Goal: Task Accomplishment & Management: Use online tool/utility

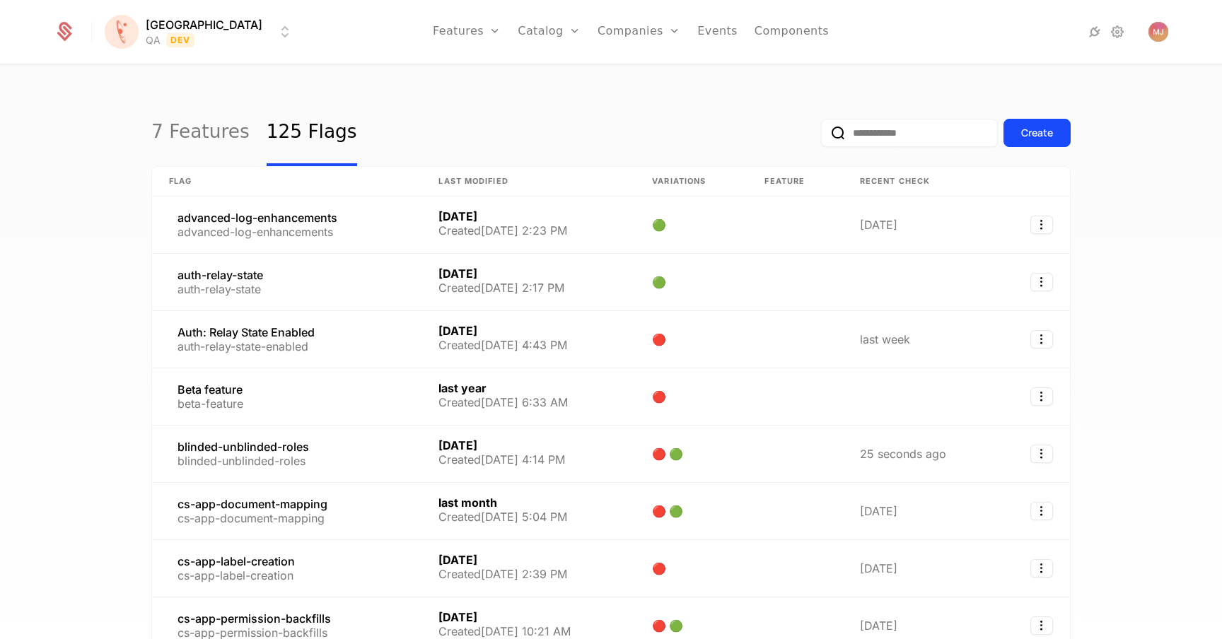
click at [898, 141] on input "email" at bounding box center [909, 133] width 177 height 28
type input "*********"
click at [821, 136] on button "submit" at bounding box center [821, 136] width 0 height 0
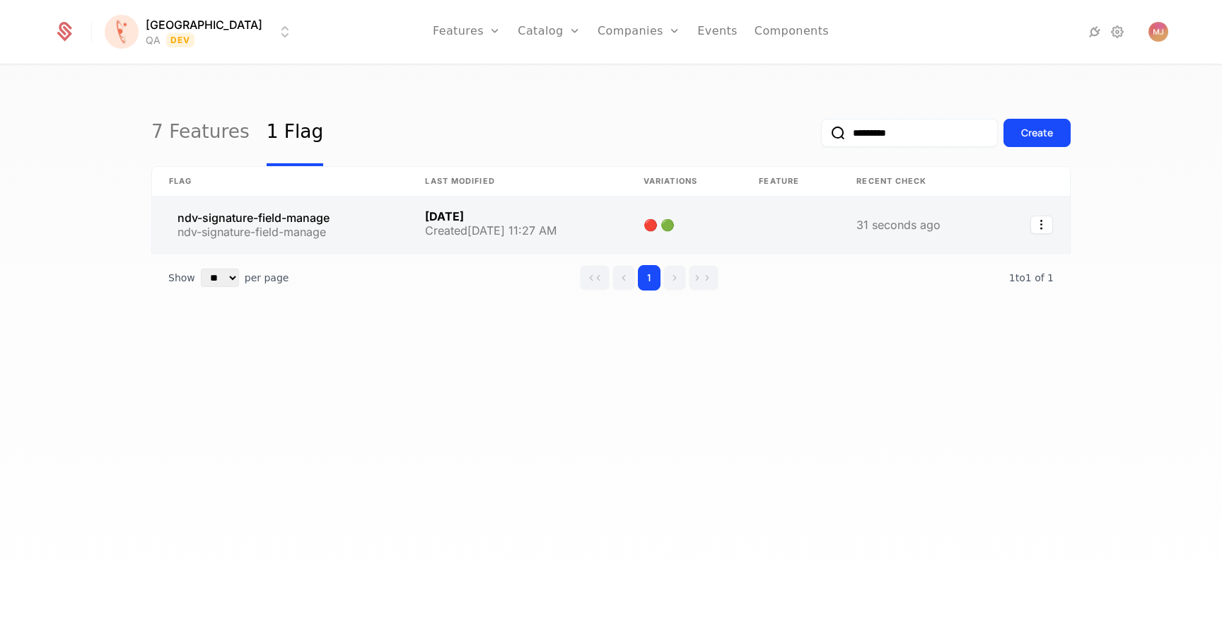
click at [339, 213] on link at bounding box center [280, 225] width 256 height 57
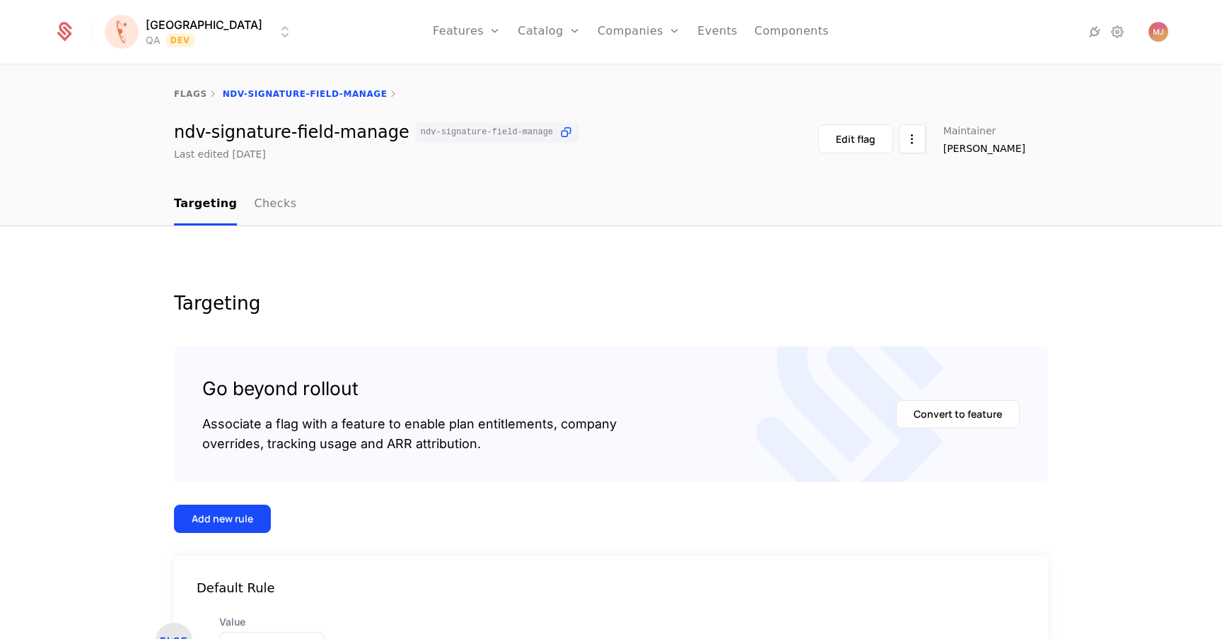
scroll to position [114, 0]
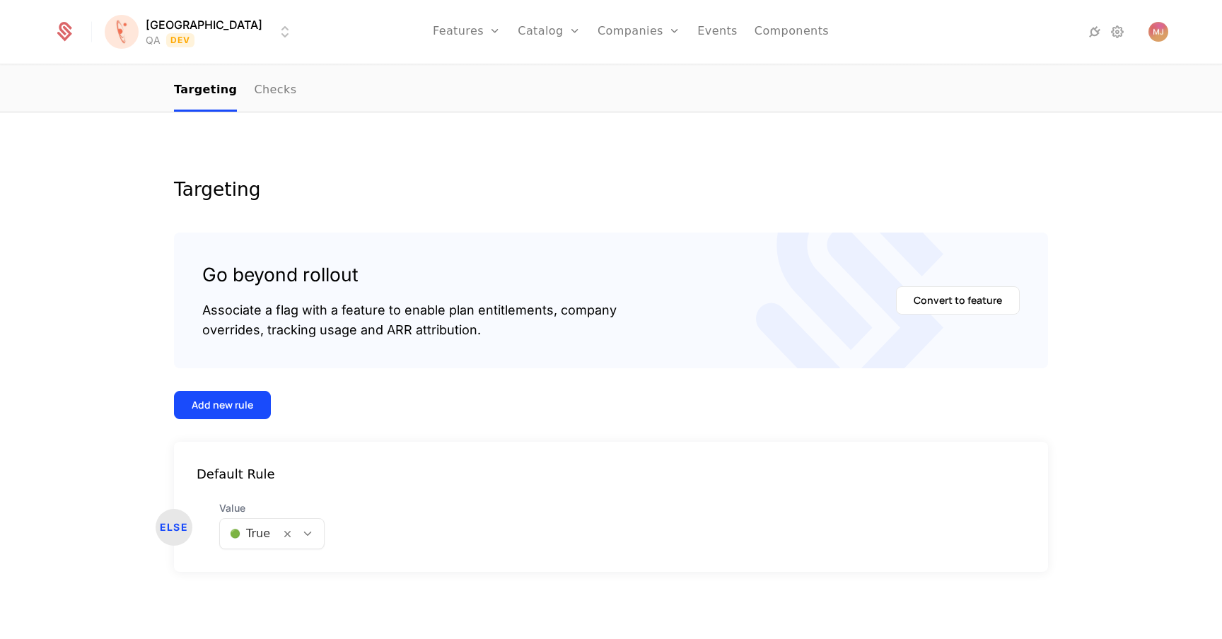
click at [170, 17] on html "[PERSON_NAME] QA Dev Features Features Flags Catalog Plans Add Ons Configuratio…" at bounding box center [611, 319] width 1222 height 639
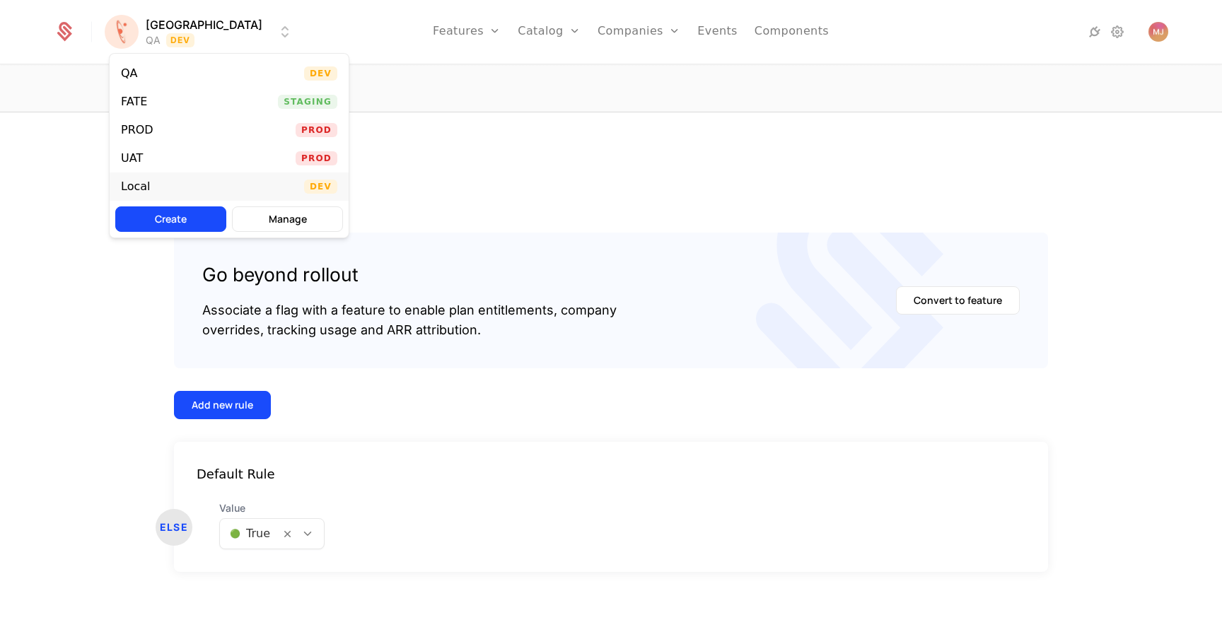
click at [160, 182] on div "Local Dev" at bounding box center [229, 186] width 239 height 28
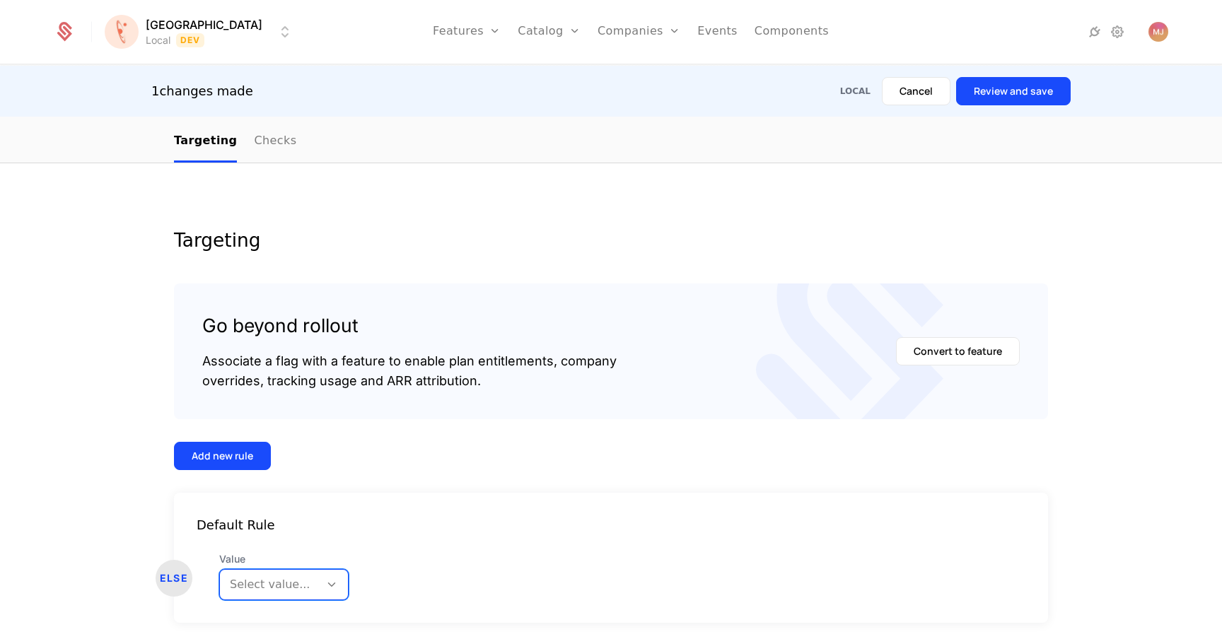
scroll to position [23, 0]
click at [288, 591] on body "[PERSON_NAME] Local Dev Features Features Flags Catalog Plans Add Ons Configura…" at bounding box center [611, 319] width 1222 height 639
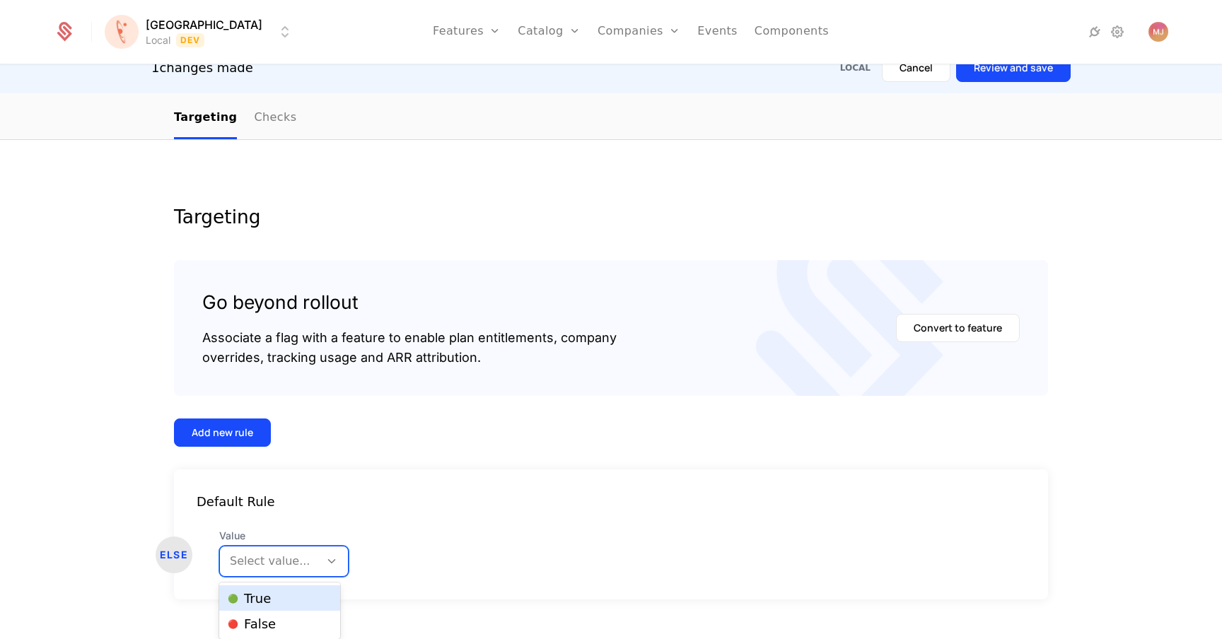
click at [277, 613] on div "🔴 False" at bounding box center [279, 623] width 121 height 25
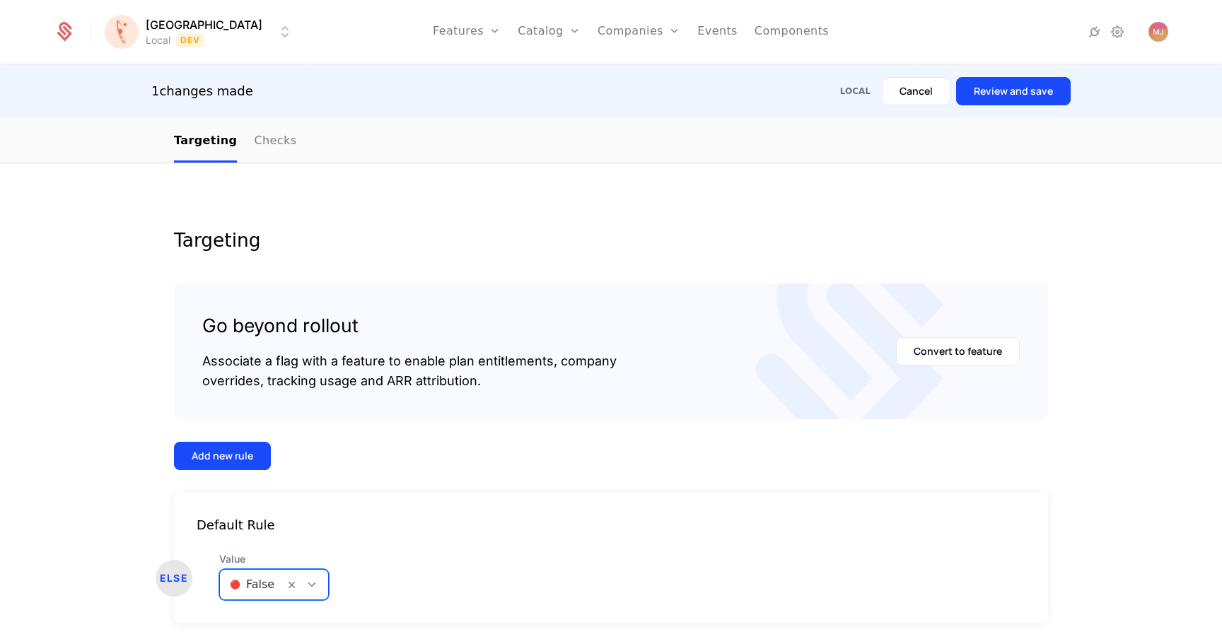
scroll to position [0, 0]
click at [1043, 93] on button "Review and save" at bounding box center [1013, 91] width 115 height 28
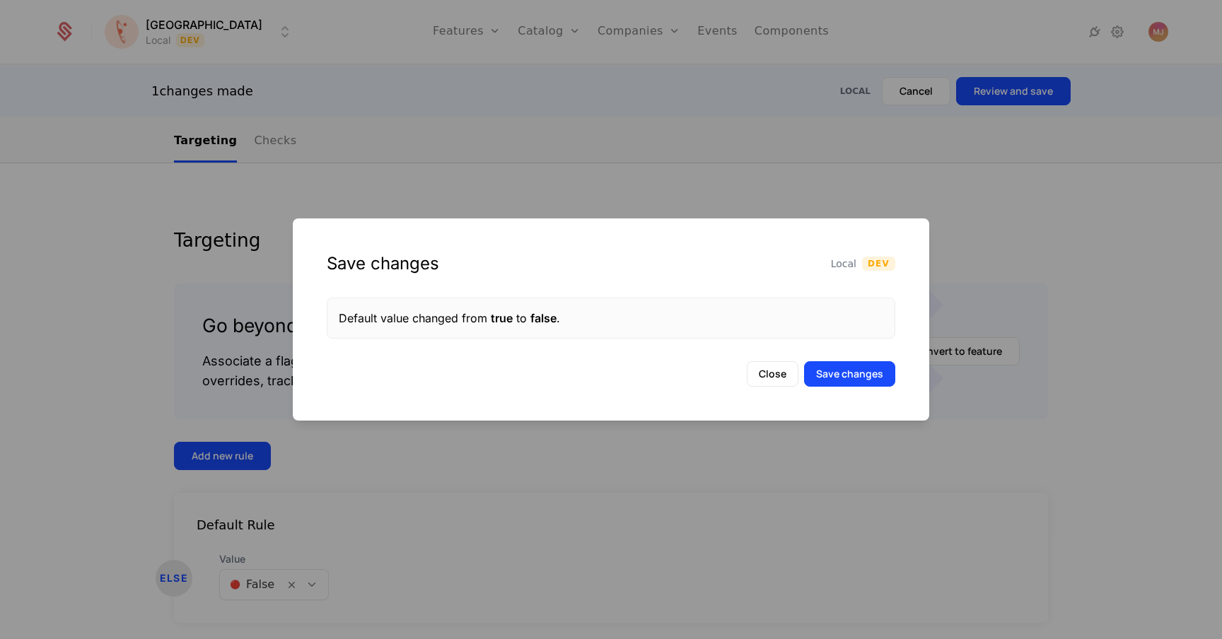
click at [900, 381] on div "Close Save changes" at bounding box center [611, 373] width 636 height 25
click at [886, 378] on button "Save changes" at bounding box center [849, 373] width 91 height 25
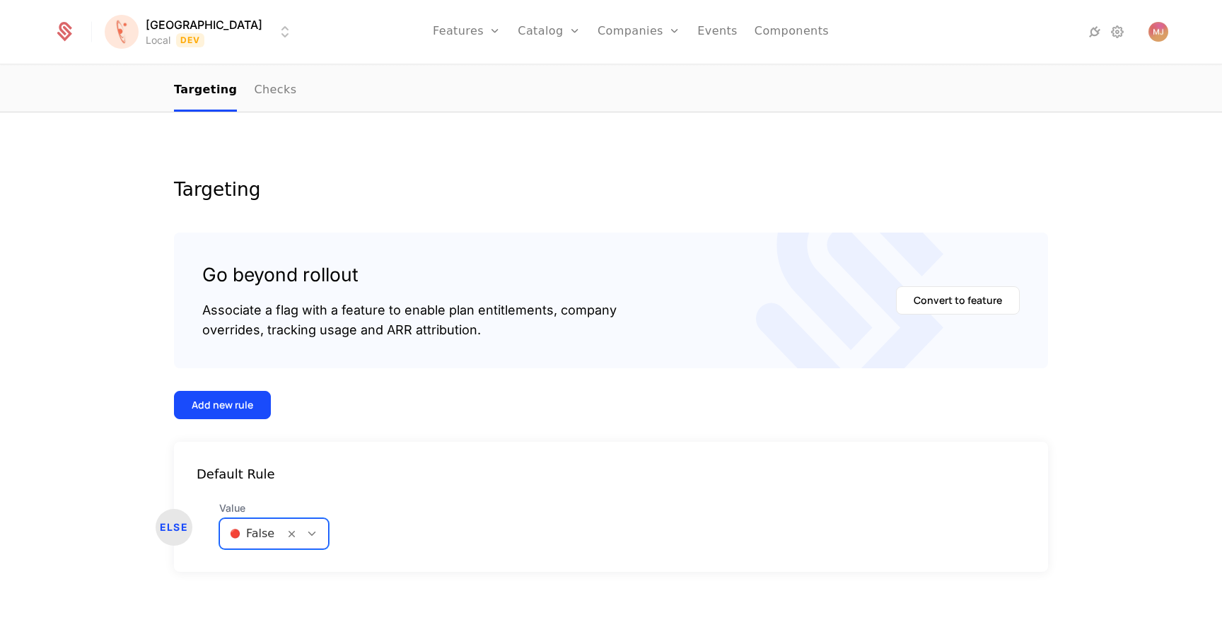
click at [281, 570] on div "Default Rule ELSE Value 🔴 False" at bounding box center [611, 507] width 874 height 130
click at [276, 514] on span "Value" at bounding box center [274, 508] width 110 height 14
click at [276, 534] on div "🔴 False" at bounding box center [252, 533] width 64 height 25
click at [275, 572] on div "🟢 True" at bounding box center [272, 570] width 88 height 14
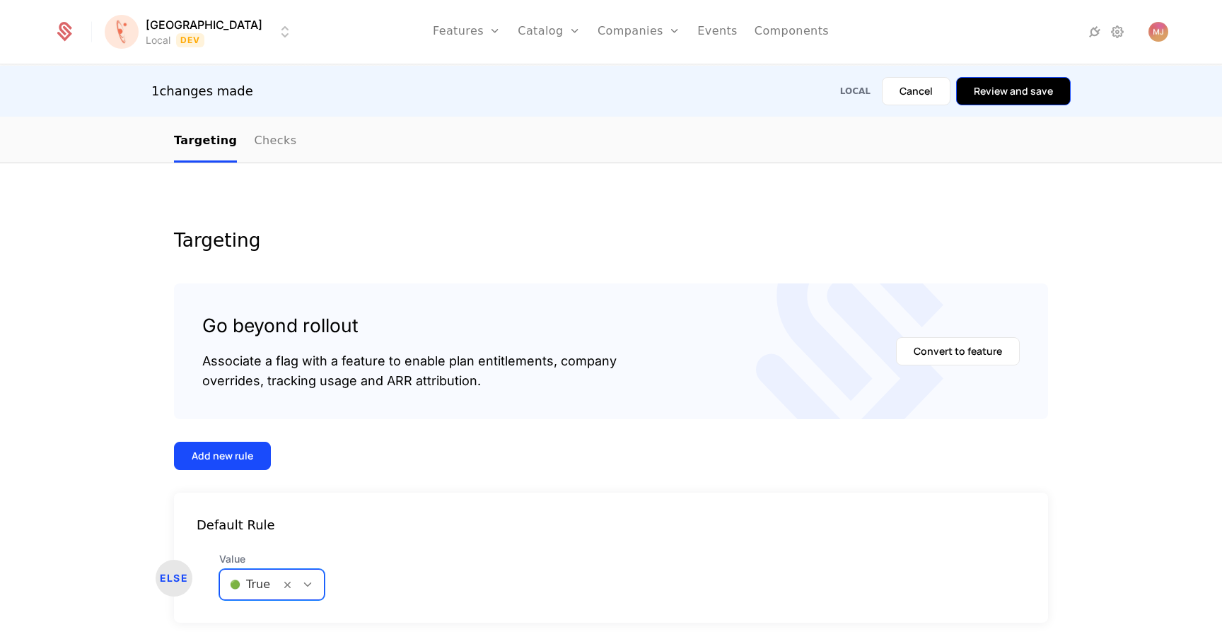
click at [1039, 82] on button "Review and save" at bounding box center [1013, 91] width 115 height 28
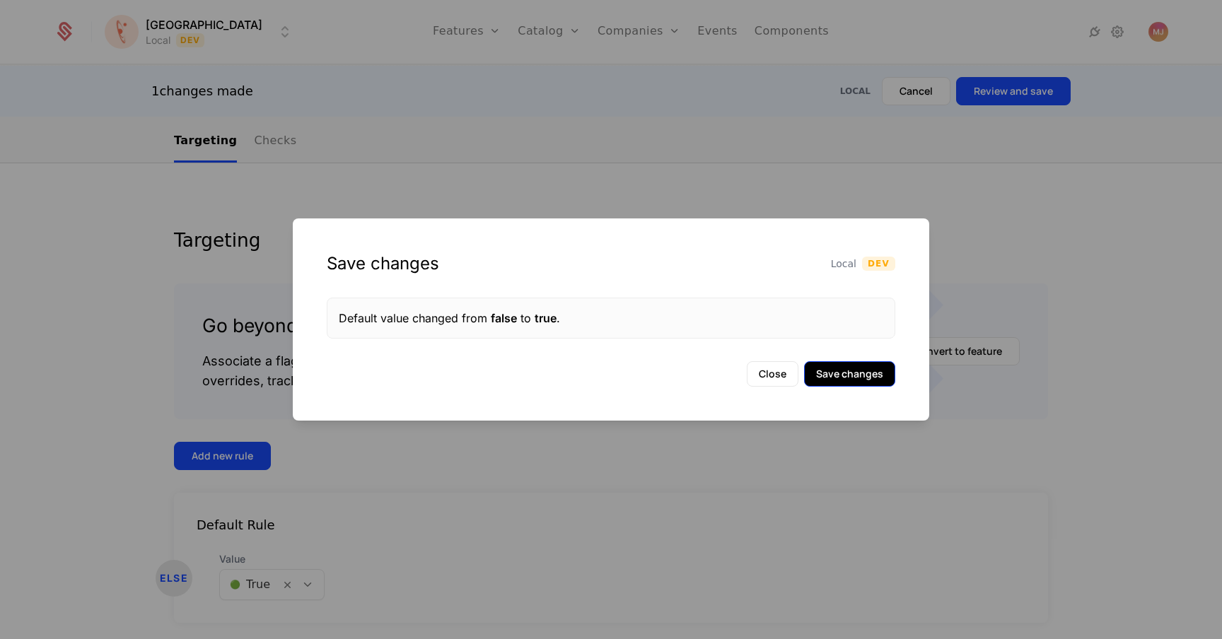
click at [882, 369] on button "Save changes" at bounding box center [849, 373] width 91 height 25
